Goal: Information Seeking & Learning: Check status

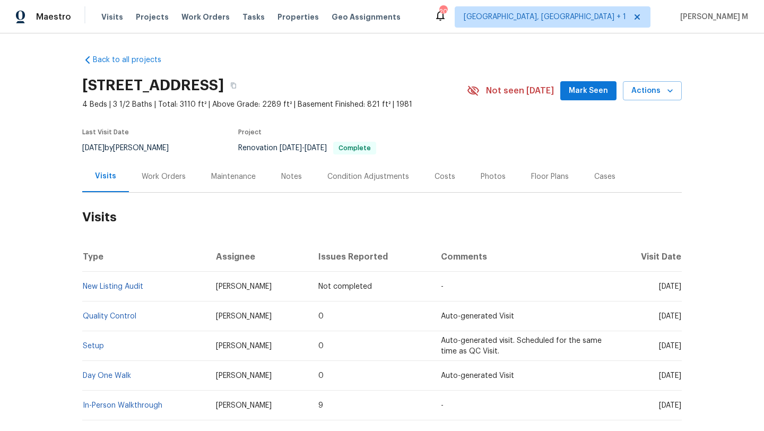
drag, startPoint x: 634, startPoint y: 287, endPoint x: 658, endPoint y: 287, distance: 23.3
click at [659, 287] on span "[DATE]" at bounding box center [670, 286] width 22 height 7
copy span "[DATE]"
click at [162, 177] on div "Work Orders" at bounding box center [164, 176] width 44 height 11
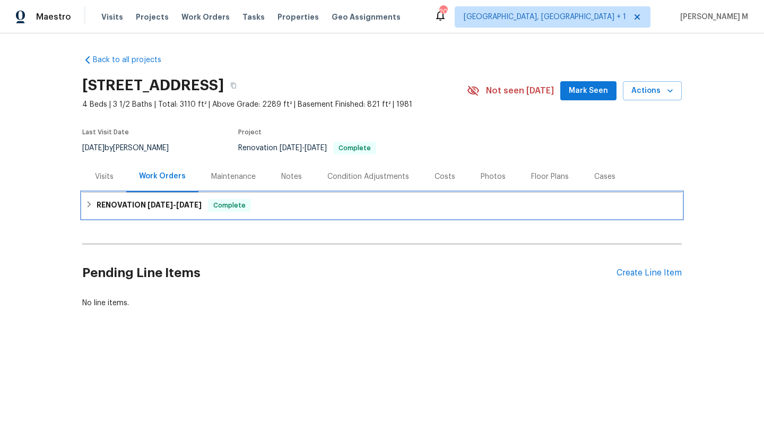
click at [160, 211] on h6 "RENOVATION 8/18/25 - 8/30/25" at bounding box center [149, 205] width 105 height 13
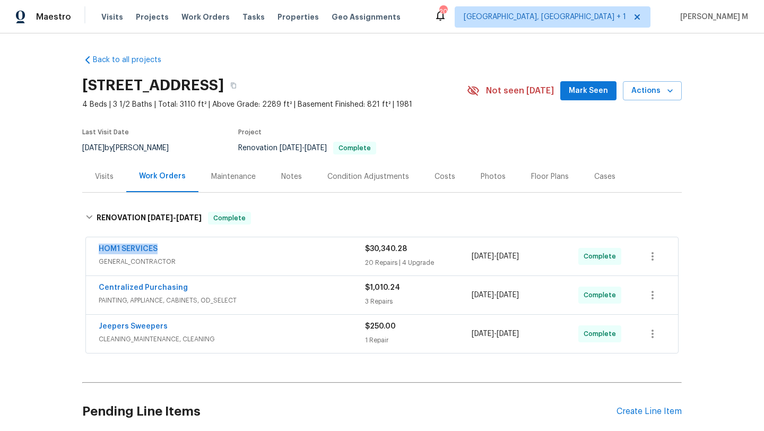
drag, startPoint x: 90, startPoint y: 249, endPoint x: 254, endPoint y: 249, distance: 163.8
click at [254, 249] on div "HOM1 SERVICES GENERAL_CONTRACTOR $30,340.28 20 Repairs | 4 Upgrade 8/18/2025 - …" at bounding box center [382, 256] width 592 height 38
copy link "HOM1 SERVICES"
copy span "8/18/2025 - 8/30/2025"
drag, startPoint x: 468, startPoint y: 257, endPoint x: 549, endPoint y: 257, distance: 81.1
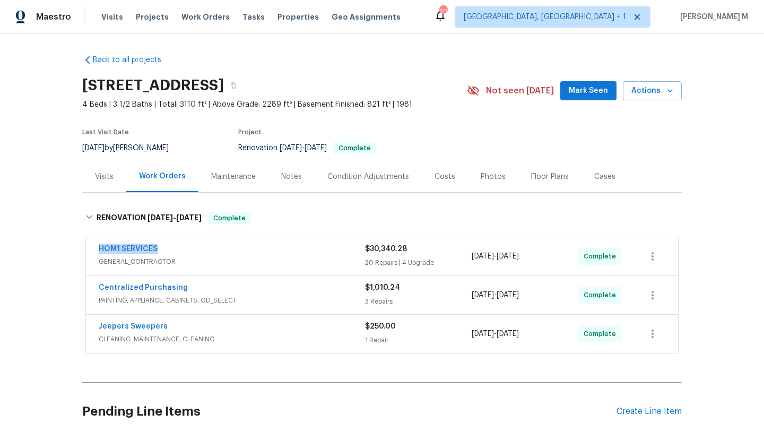
click at [549, 257] on div "8/18/2025 - 8/30/2025" at bounding box center [524, 255] width 107 height 25
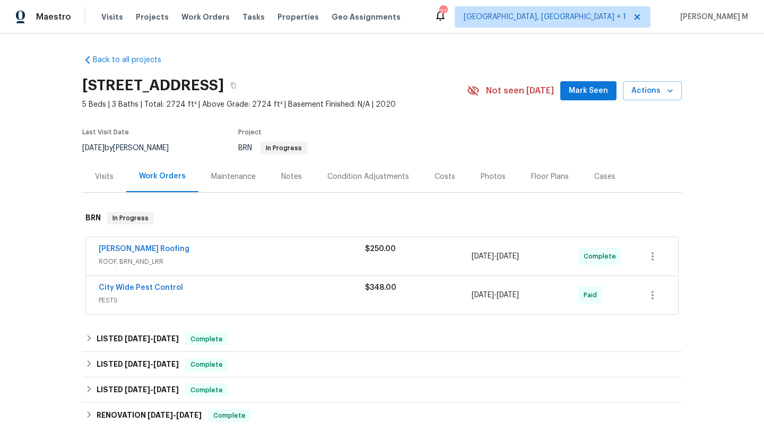
click at [348, 255] on div "Stout Roofing" at bounding box center [232, 249] width 266 height 13
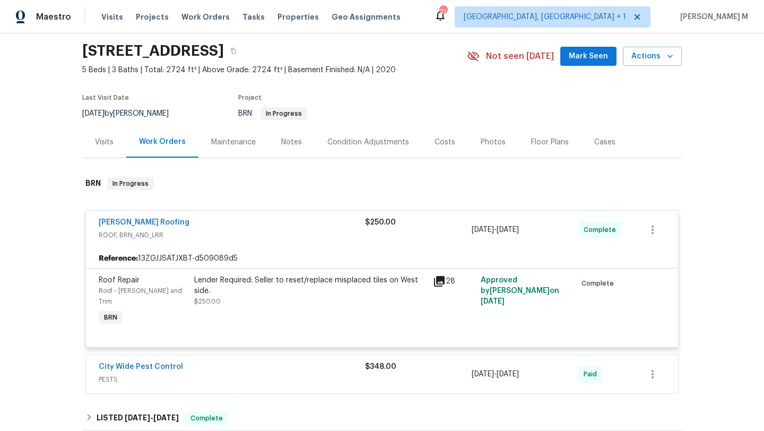
scroll to position [51, 0]
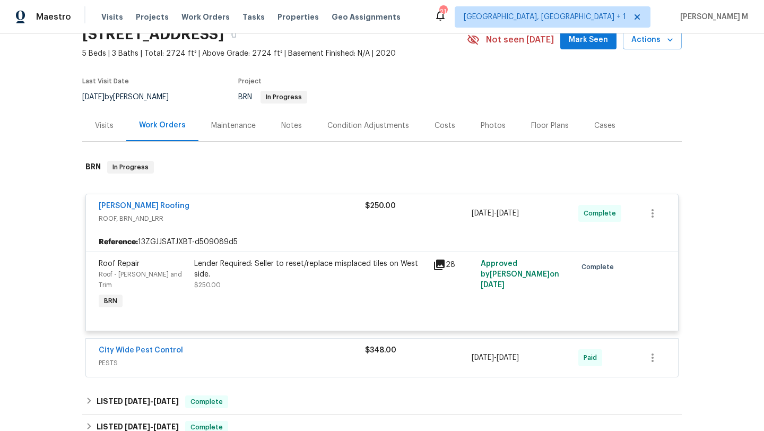
click at [336, 338] on div "City Wide Pest Control PESTS $348.00 8/25/2025 - 8/26/2025 Paid" at bounding box center [382, 357] width 592 height 38
click at [335, 345] on div "City Wide Pest Control" at bounding box center [232, 351] width 266 height 13
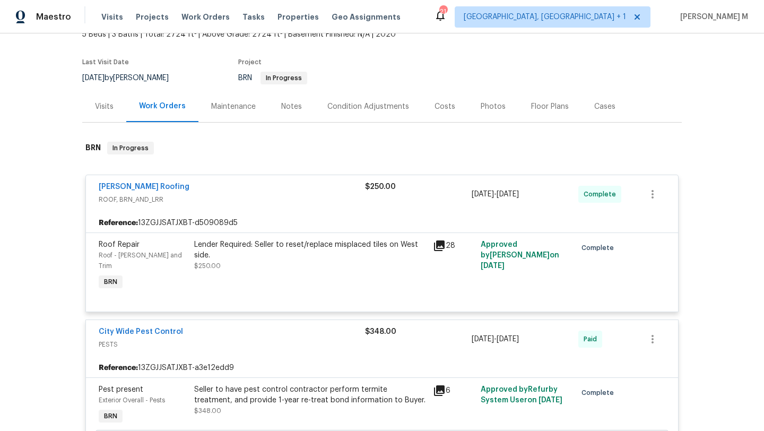
scroll to position [57, 0]
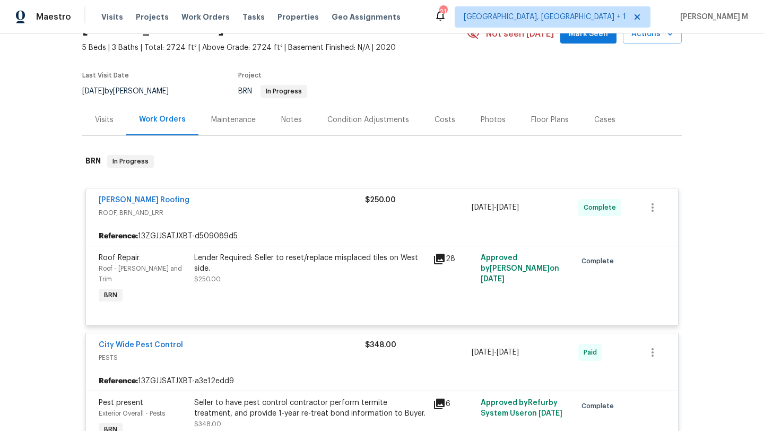
click at [95, 125] on div "Visits" at bounding box center [104, 120] width 19 height 11
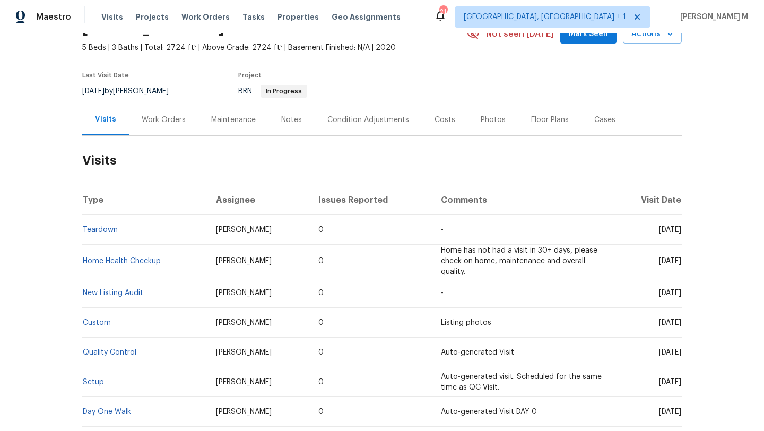
drag, startPoint x: 633, startPoint y: 231, endPoint x: 658, endPoint y: 233, distance: 24.5
click at [658, 233] on td "Mon, Sep 08 2025" at bounding box center [646, 230] width 69 height 30
copy span "Sep 08"
click at [179, 116] on div "Work Orders" at bounding box center [163, 119] width 69 height 31
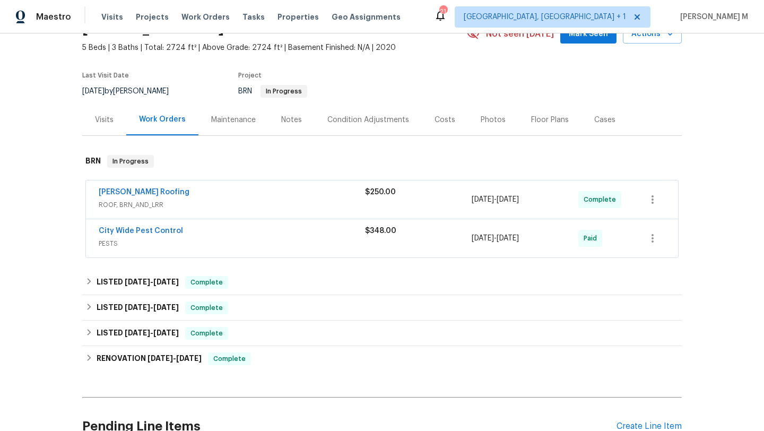
drag, startPoint x: 80, startPoint y: 197, endPoint x: 162, endPoint y: 196, distance: 81.7
click at [162, 196] on div "Stout Roofing ROOF, BRN_AND_LRR $250.00 9/2/2025 - 9/3/2025 Complete City Wide …" at bounding box center [381, 219] width 599 height 83
drag, startPoint x: 116, startPoint y: 195, endPoint x: 147, endPoint y: 195, distance: 31.8
click at [147, 195] on div "Stout Roofing ROOF, BRN_AND_LRR $250.00 9/2/2025 - 9/3/2025 Complete" at bounding box center [382, 199] width 592 height 38
copy link "Stout Roofing"
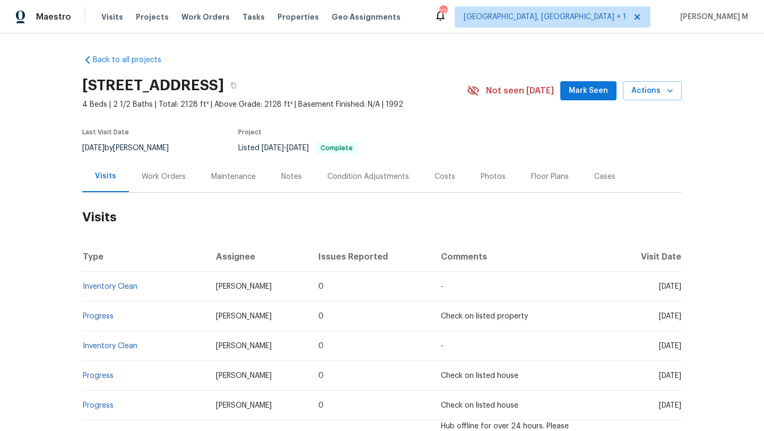
drag, startPoint x: 633, startPoint y: 286, endPoint x: 657, endPoint y: 286, distance: 24.4
click at [659, 286] on span "Fri, Sep 05 2025" at bounding box center [670, 286] width 22 height 7
copy span "Sep 05"
click at [169, 181] on div "Work Orders" at bounding box center [163, 176] width 69 height 31
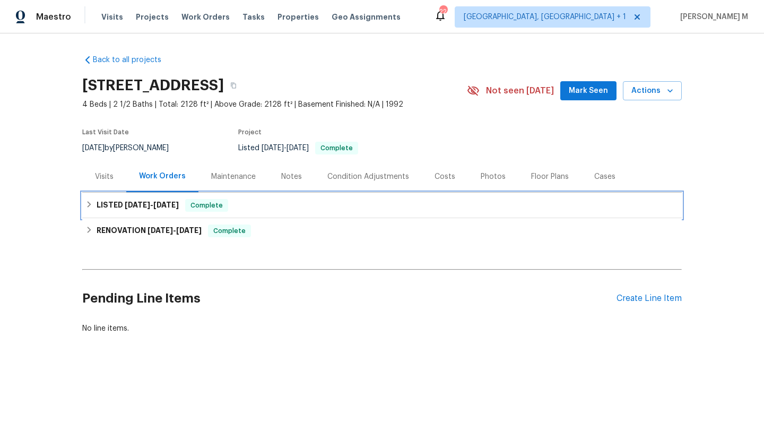
click at [148, 209] on h6 "LISTED 7/9/25 - 7/14/25" at bounding box center [138, 205] width 82 height 13
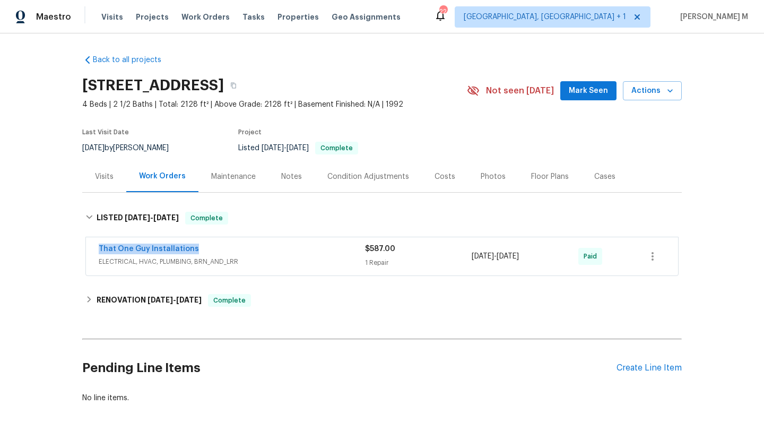
drag, startPoint x: 90, startPoint y: 246, endPoint x: 225, endPoint y: 246, distance: 134.7
click at [225, 246] on div "That One Guy Installations ELECTRICAL, HVAC, PLUMBING, BRN_AND_LRR $587.00 1 Re…" at bounding box center [382, 256] width 592 height 38
copy link "That One Guy Installations"
click at [336, 256] on span "ELECTRICAL, HVAC, PLUMBING, BRN_AND_LRR" at bounding box center [232, 261] width 266 height 11
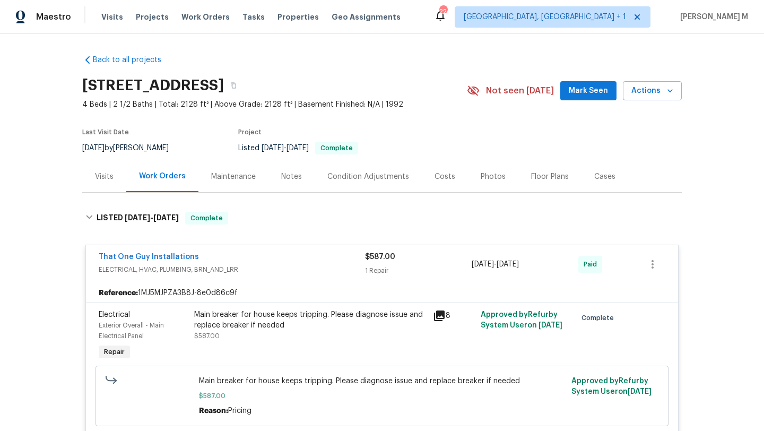
copy span "7/9/2025 - 7/14/2025"
drag, startPoint x: 469, startPoint y: 265, endPoint x: 536, endPoint y: 264, distance: 66.8
click at [519, 264] on span "7/9/2025 - 7/14/2025" at bounding box center [494, 264] width 47 height 11
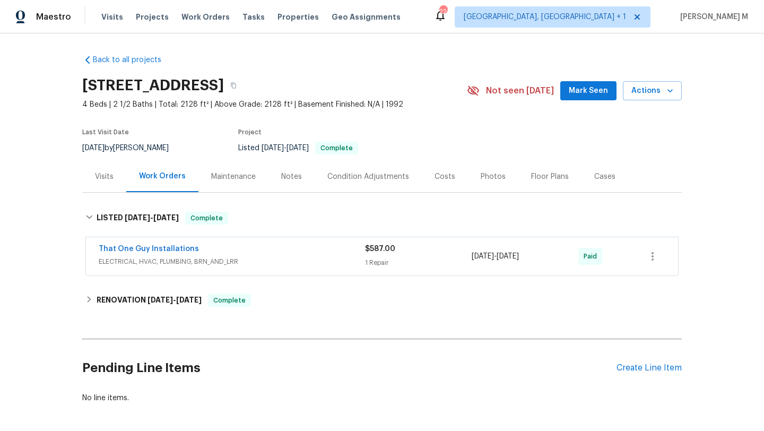
copy span "7/9/2025 - 7/14/2025"
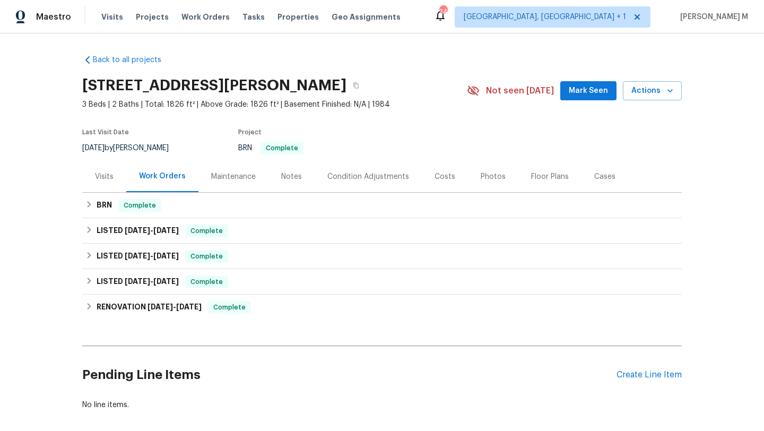
click at [96, 184] on div "Visits" at bounding box center [104, 176] width 44 height 31
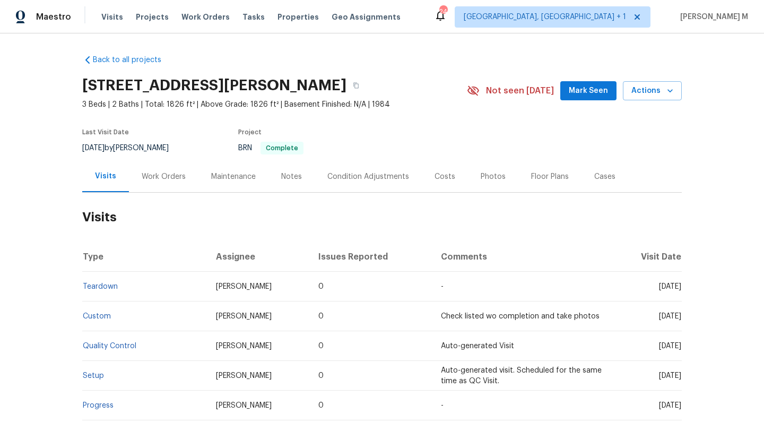
click at [593, 187] on div "Cases" at bounding box center [604, 176] width 47 height 31
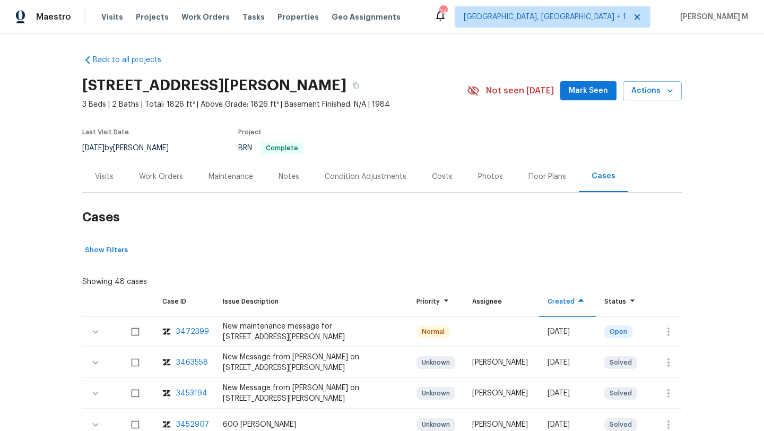
scroll to position [28, 0]
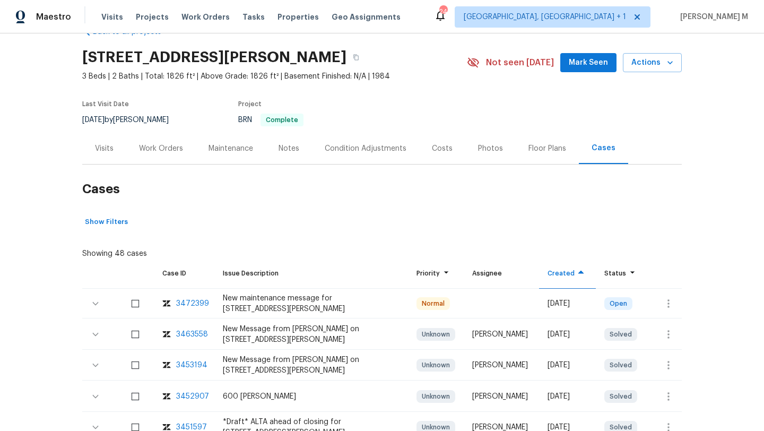
click at [105, 148] on div "Visits" at bounding box center [104, 148] width 19 height 11
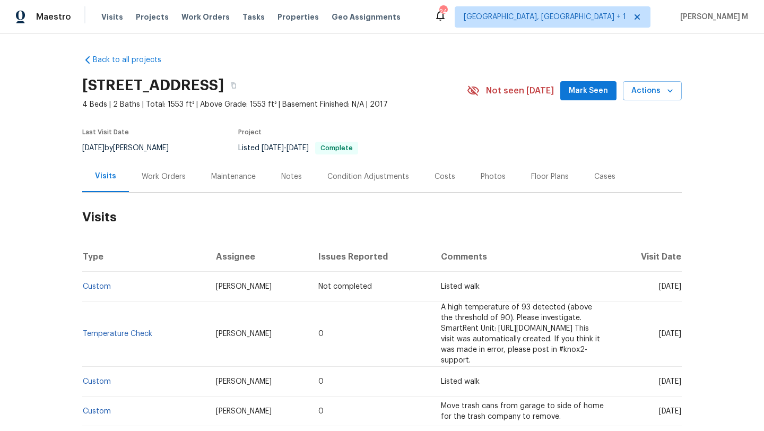
drag, startPoint x: 632, startPoint y: 286, endPoint x: 657, endPoint y: 287, distance: 25.0
click at [659, 287] on span "[DATE]" at bounding box center [670, 286] width 22 height 7
copy span "[DATE]"
click at [151, 181] on div "Work Orders" at bounding box center [164, 176] width 44 height 11
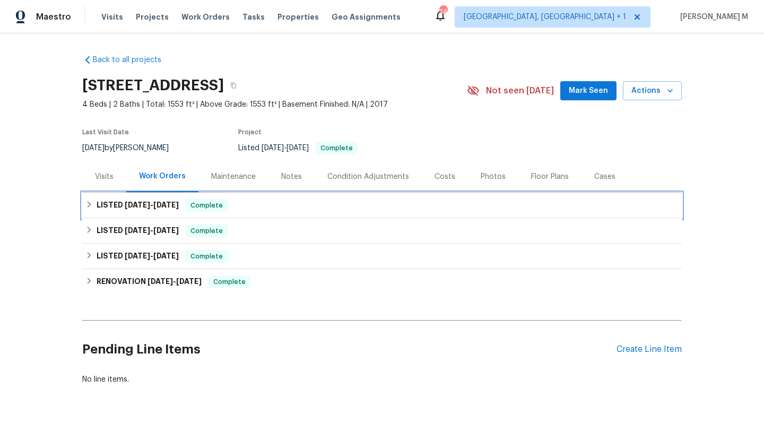
click at [153, 205] on span "8/12/25" at bounding box center [165, 204] width 25 height 7
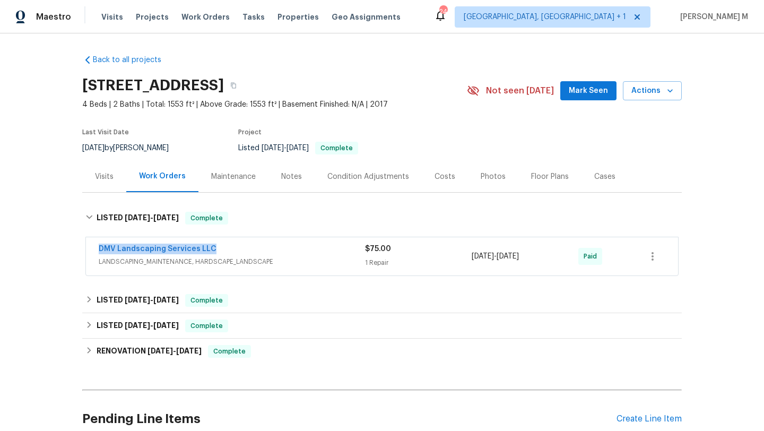
drag, startPoint x: 89, startPoint y: 248, endPoint x: 246, endPoint y: 248, distance: 157.5
click at [247, 248] on div "DMV Landscaping Services LLC LANDSCAPING_MAINTENANCE, HARDSCAPE_LANDSCAPE $75.0…" at bounding box center [382, 256] width 592 height 38
copy link "DMV Landscaping Services LLC"
copy span "8/11/2025 - 8/11/2025"
drag, startPoint x: 468, startPoint y: 256, endPoint x: 546, endPoint y: 256, distance: 78.5
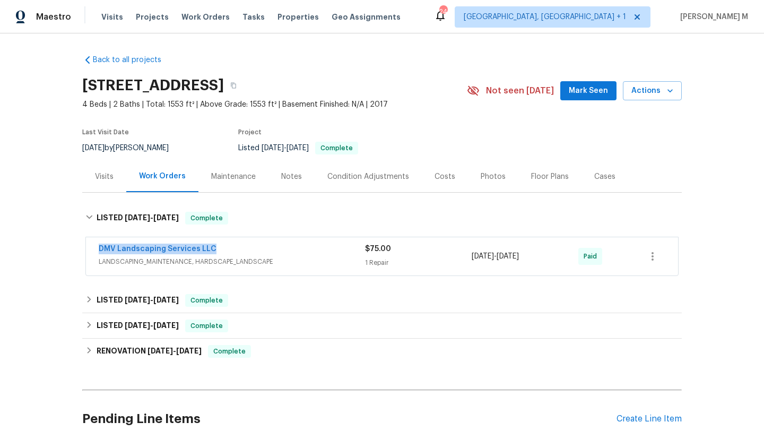
click at [546, 256] on div "8/11/2025 - 8/11/2025" at bounding box center [524, 255] width 107 height 25
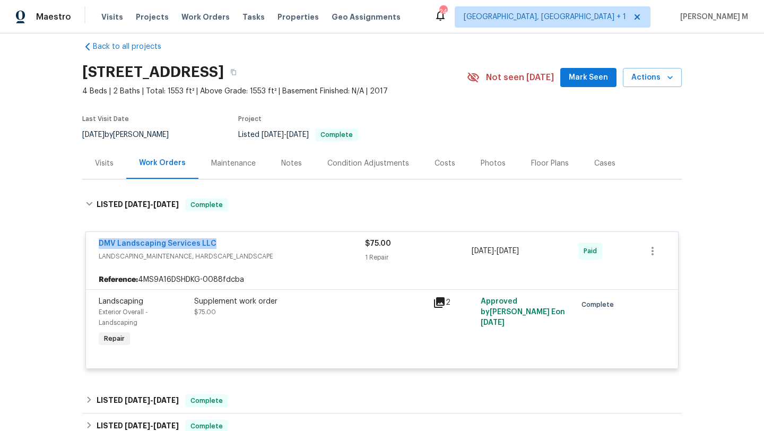
scroll to position [14, 0]
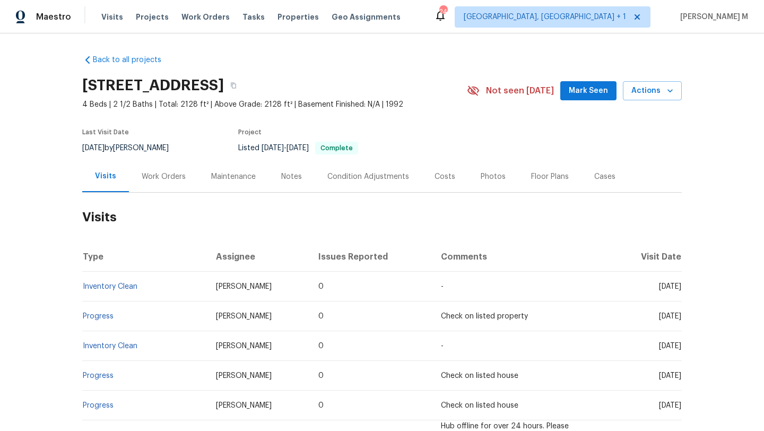
click at [600, 173] on div "Cases" at bounding box center [604, 176] width 21 height 11
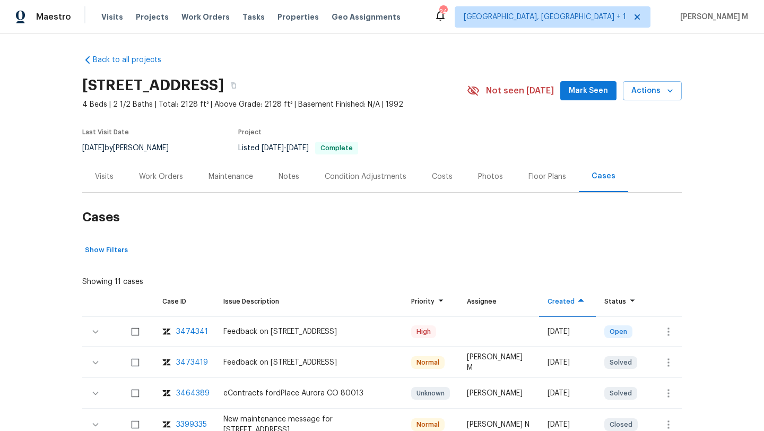
scroll to position [34, 0]
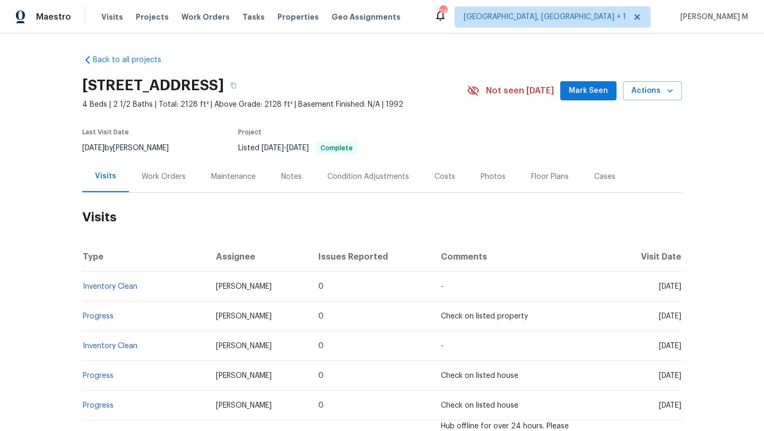
click at [155, 178] on div "Work Orders" at bounding box center [164, 176] width 44 height 11
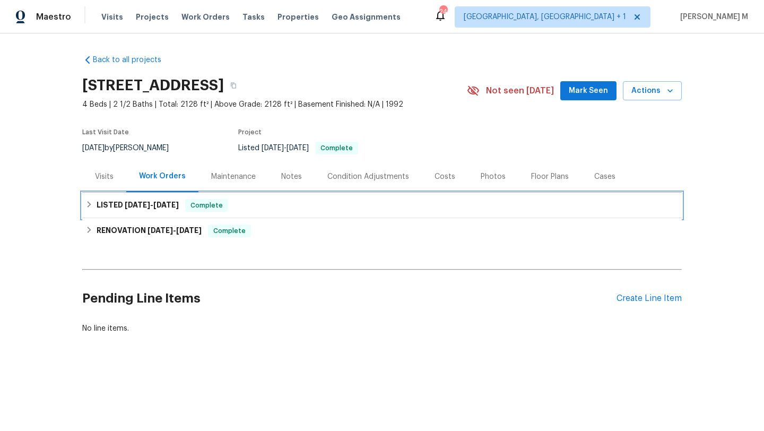
click at [144, 205] on span "7/9/25 - 7/14/25" at bounding box center [152, 204] width 54 height 7
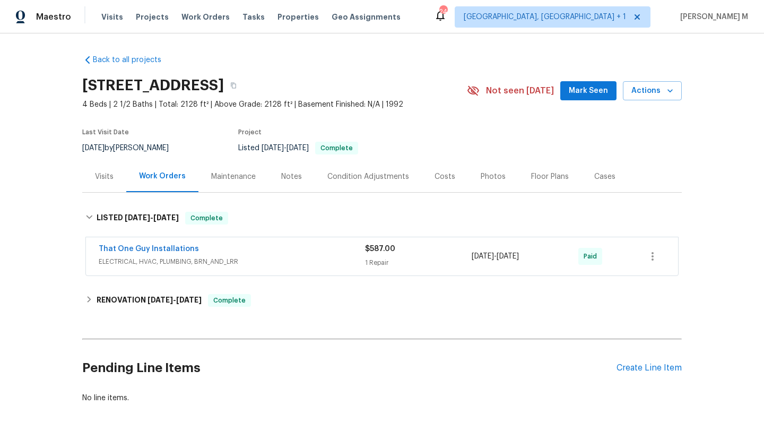
click at [99, 189] on div "Visits" at bounding box center [104, 176] width 44 height 31
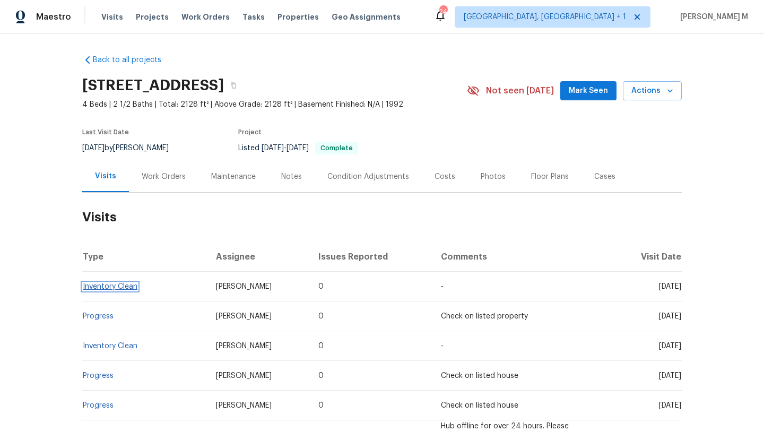
click at [119, 284] on link "Inventory Clean" at bounding box center [110, 286] width 55 height 7
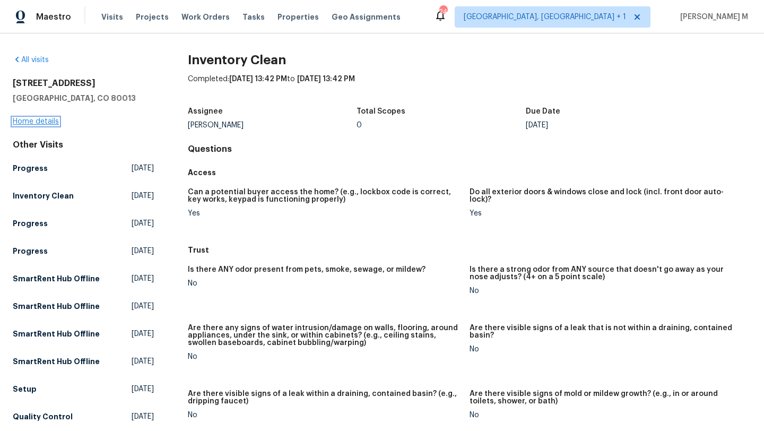
click at [55, 124] on link "Home details" at bounding box center [36, 121] width 46 height 7
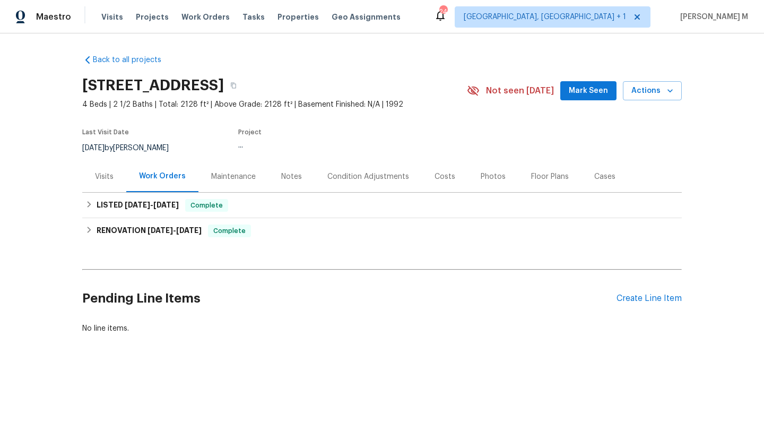
click at [95, 171] on div "Visits" at bounding box center [104, 176] width 19 height 11
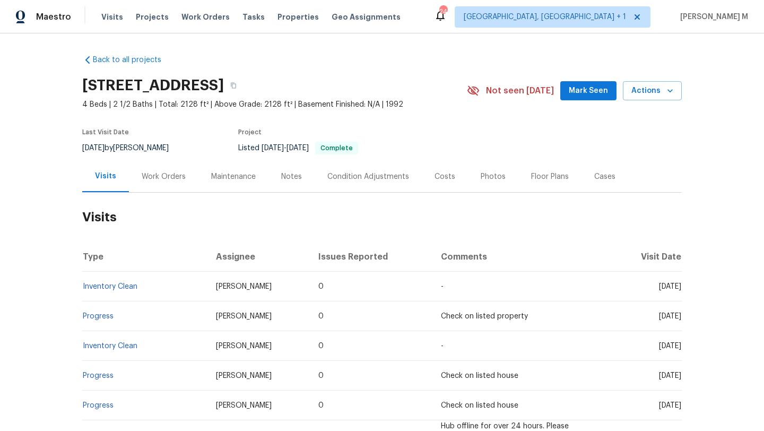
copy span "Sep 05"
drag, startPoint x: 633, startPoint y: 288, endPoint x: 655, endPoint y: 287, distance: 22.8
click at [659, 287] on span "[DATE]" at bounding box center [670, 286] width 22 height 7
click at [167, 180] on div "Work Orders" at bounding box center [164, 176] width 44 height 11
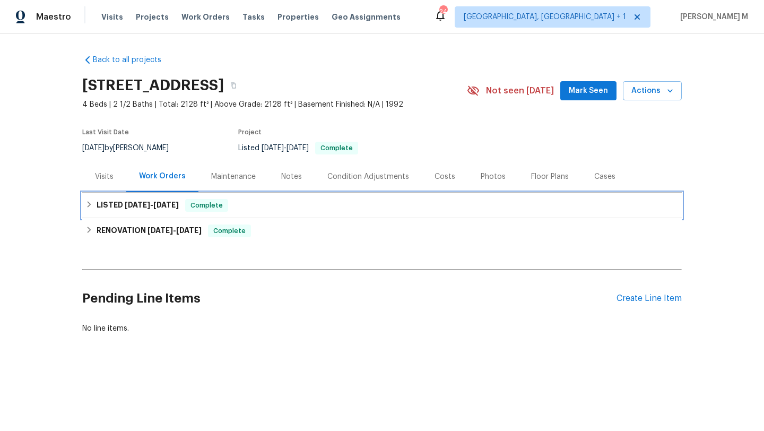
click at [159, 206] on span "7/14/25" at bounding box center [165, 204] width 25 height 7
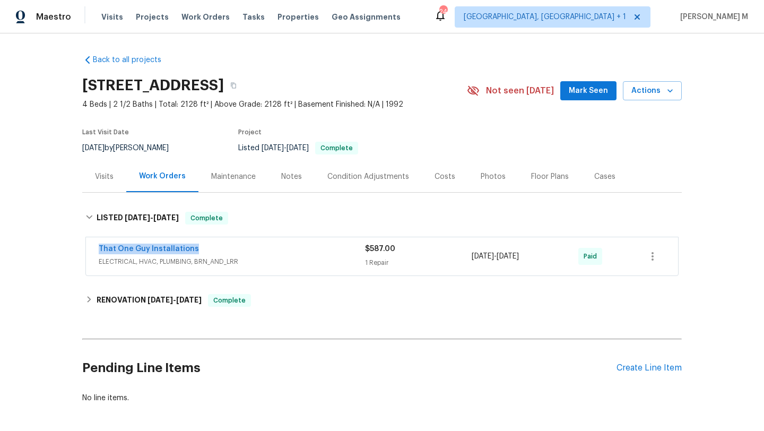
drag, startPoint x: 91, startPoint y: 248, endPoint x: 227, endPoint y: 248, distance: 136.3
click at [227, 248] on div "That One Guy Installations ELECTRICAL, HVAC, PLUMBING, BRN_AND_LRR $587.00 1 Re…" at bounding box center [382, 256] width 592 height 38
copy link "That One Guy Installations"
drag, startPoint x: 468, startPoint y: 257, endPoint x: 542, endPoint y: 258, distance: 74.2
click at [542, 258] on div "7/9/2025 - 7/14/2025" at bounding box center [524, 255] width 107 height 25
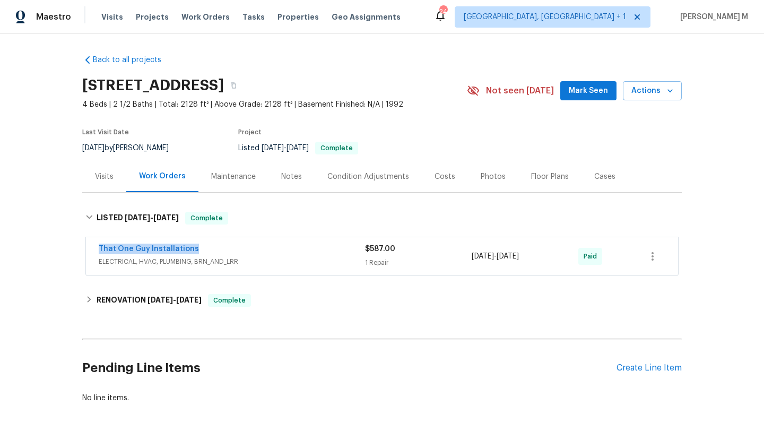
copy span "7/9/2025 - 7/14/2025"
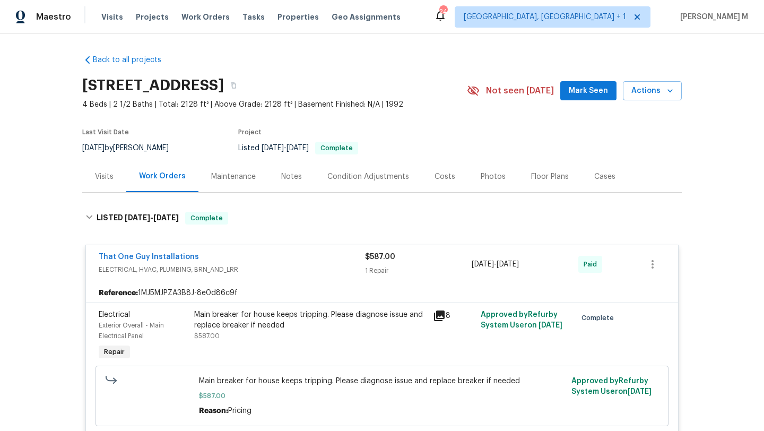
click at [110, 187] on div "Visits" at bounding box center [104, 176] width 44 height 31
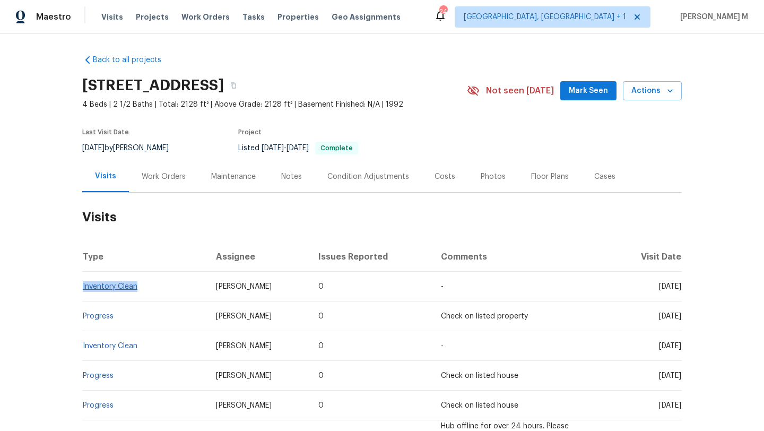
drag, startPoint x: 141, startPoint y: 289, endPoint x: 79, endPoint y: 288, distance: 61.5
click at [82, 288] on td "Inventory Clean" at bounding box center [144, 286] width 125 height 30
copy link "Inventory Clean"
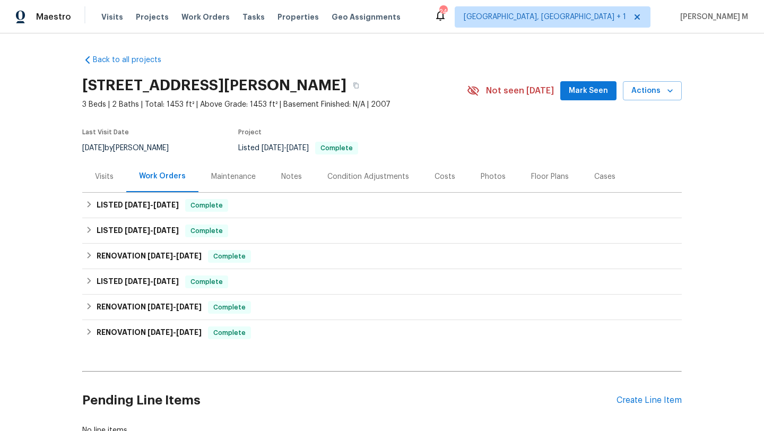
click at [594, 180] on div "Cases" at bounding box center [604, 176] width 21 height 11
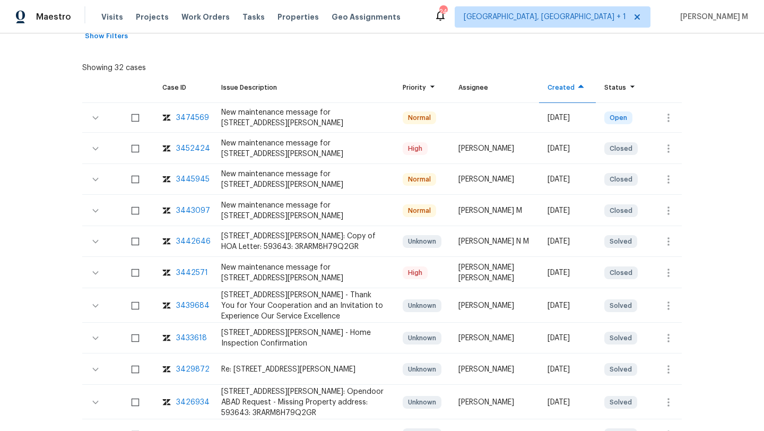
scroll to position [179, 0]
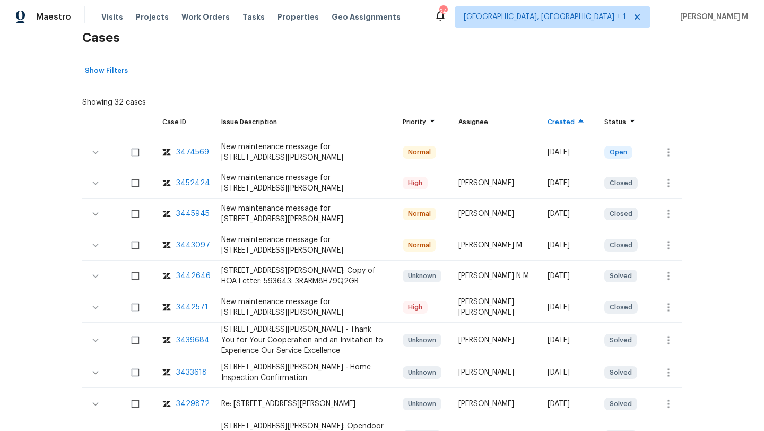
click at [188, 183] on div "3452424" at bounding box center [193, 183] width 34 height 11
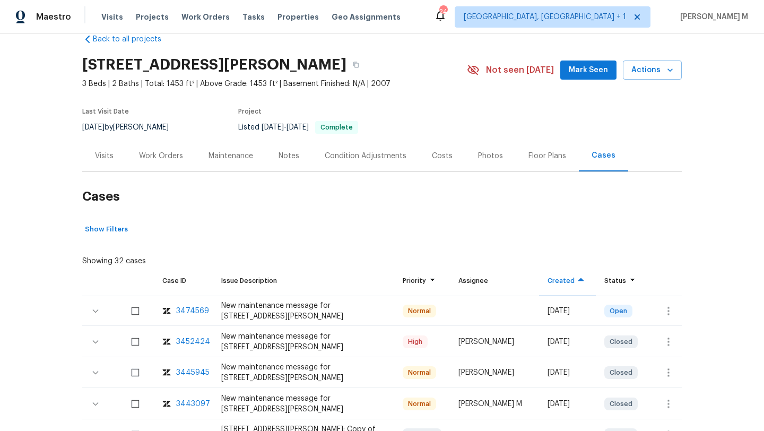
scroll to position [0, 0]
